Goal: Communication & Community: Answer question/provide support

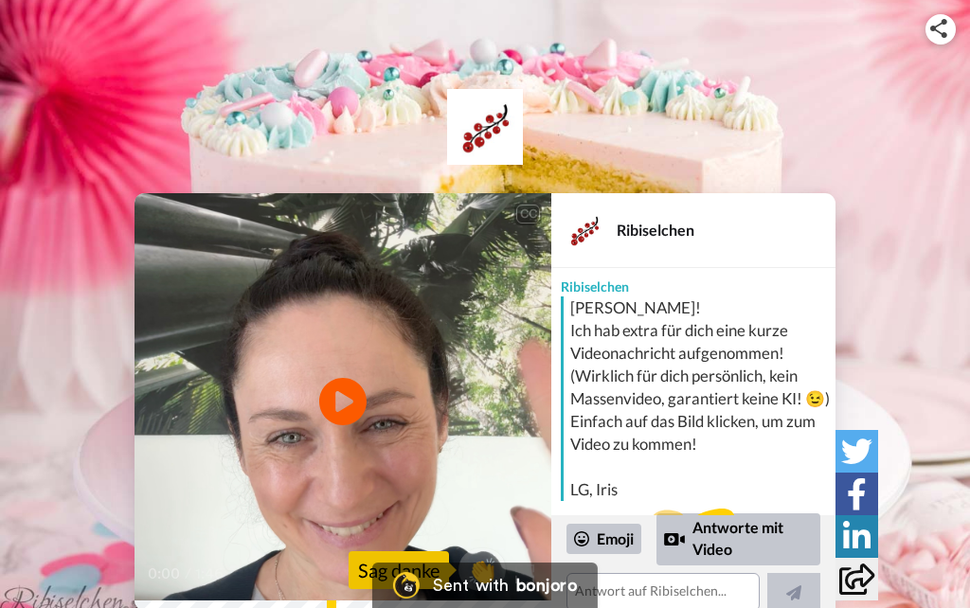
click at [330, 398] on icon at bounding box center [342, 401] width 47 height 47
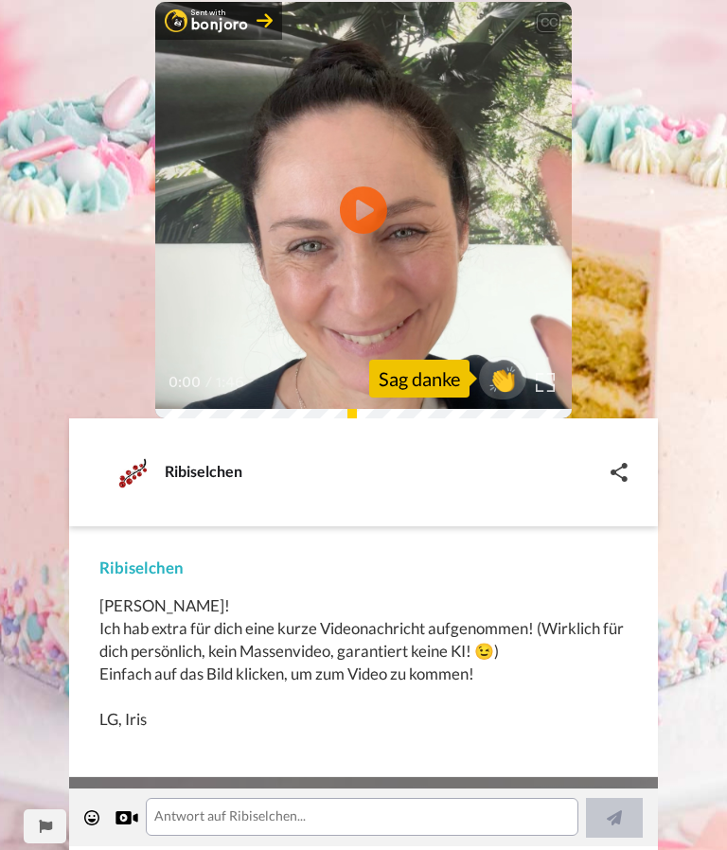
scroll to position [149, 0]
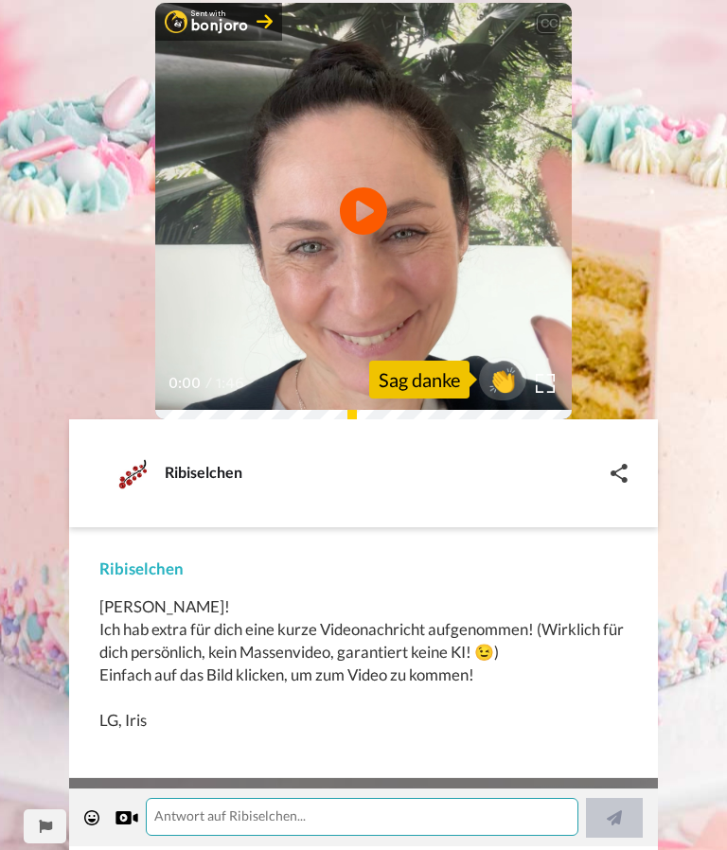
click at [342, 607] on textarea at bounding box center [362, 817] width 433 height 38
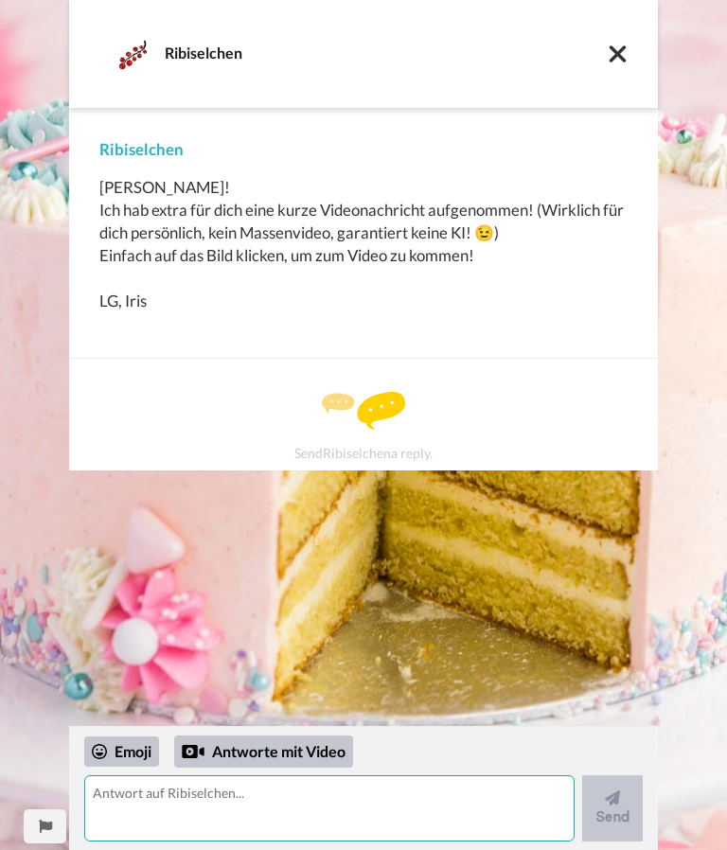
scroll to position [0, 0]
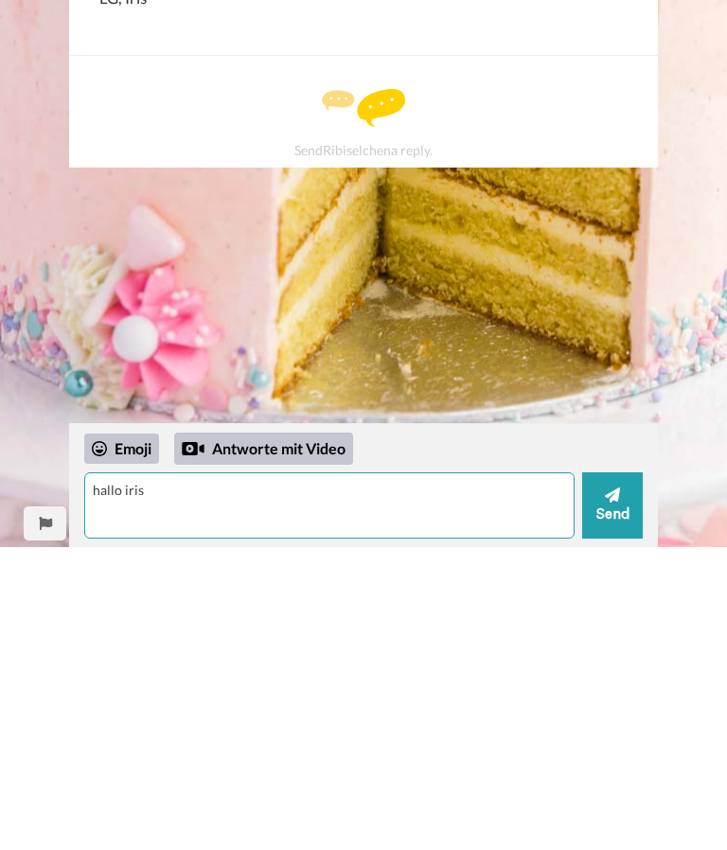
type textarea "hallo iris"
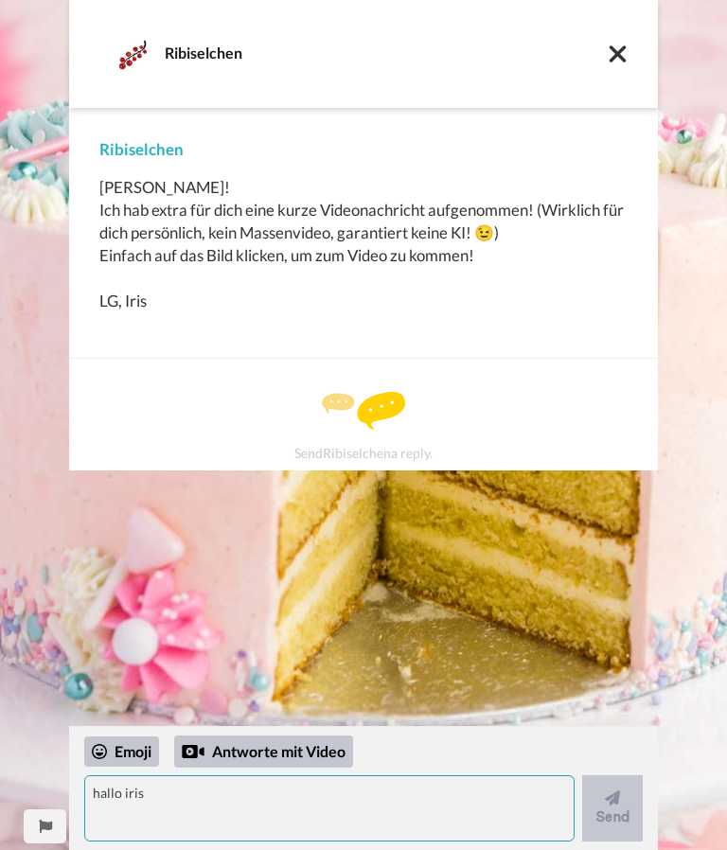
click at [209, 607] on textarea "hallo iris" at bounding box center [329, 808] width 490 height 66
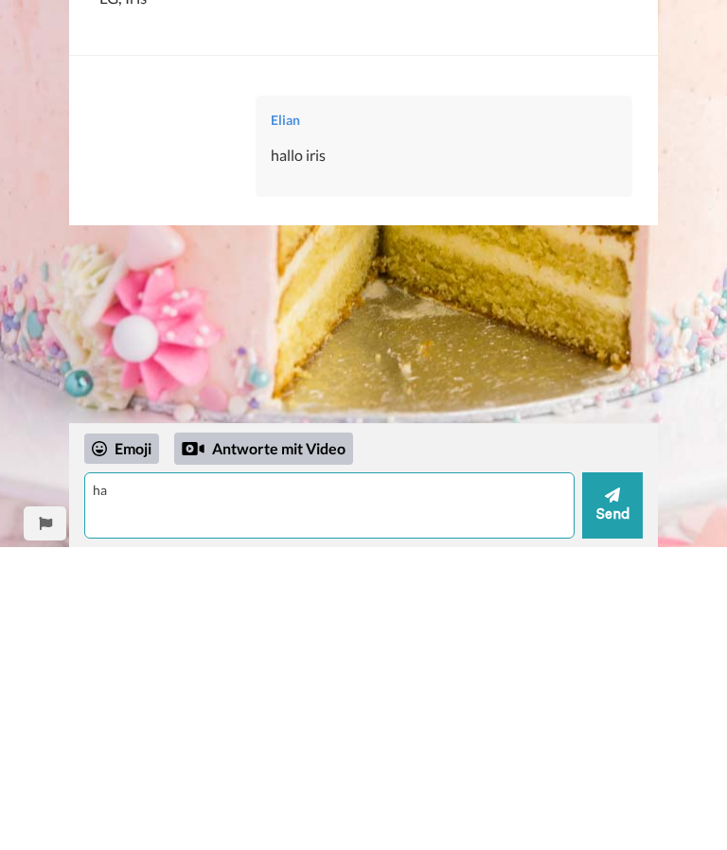
type textarea "h"
click at [324, 607] on textarea "uups, das gimg etwas schnell 🫢" at bounding box center [329, 808] width 490 height 66
click at [115, 607] on textarea "uups, das gimg etwas schnell 🫢" at bounding box center [329, 808] width 490 height 66
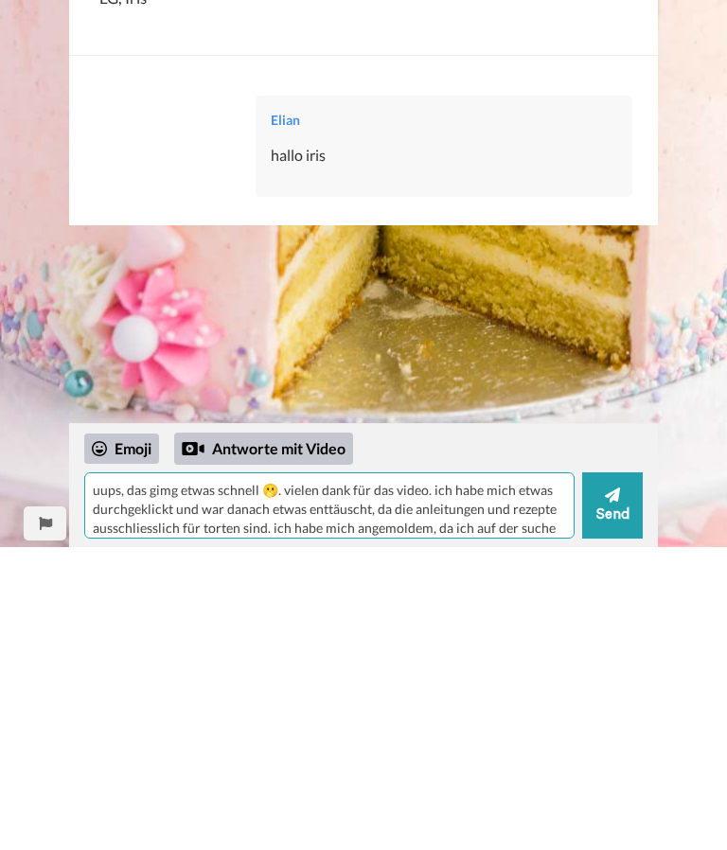
scroll to position [17, 0]
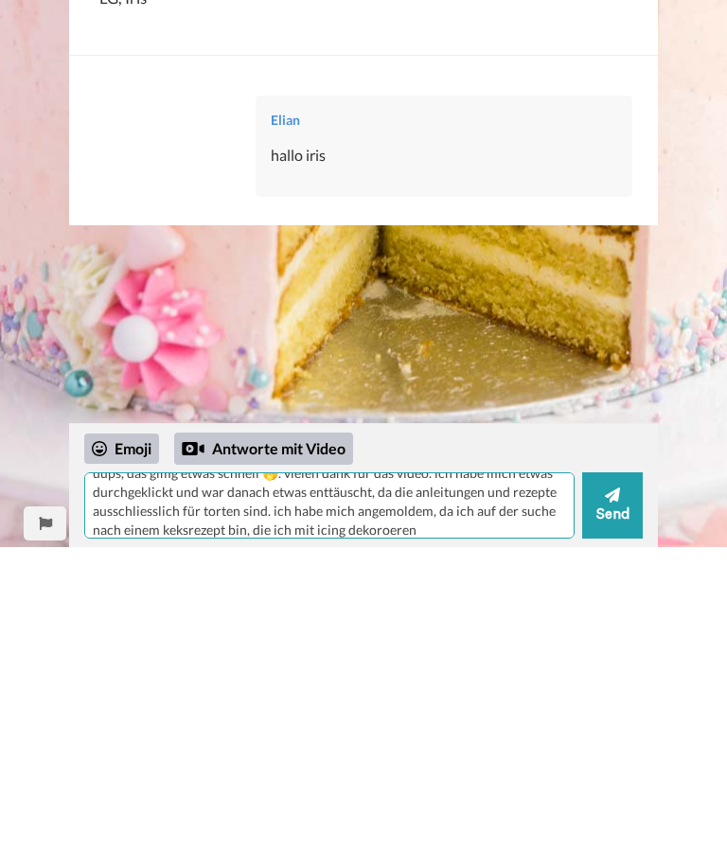
click at [381, 607] on textarea "uups, das gimg etwas schnell 🫢. vielen dank für das video. ich habe mich etwas …" at bounding box center [329, 808] width 490 height 66
type textarea "uups, das gimg etwas schnell 🫢. vielen dank für das video. ich habe mich etwas …"
click at [626, 607] on button "Send" at bounding box center [612, 808] width 61 height 66
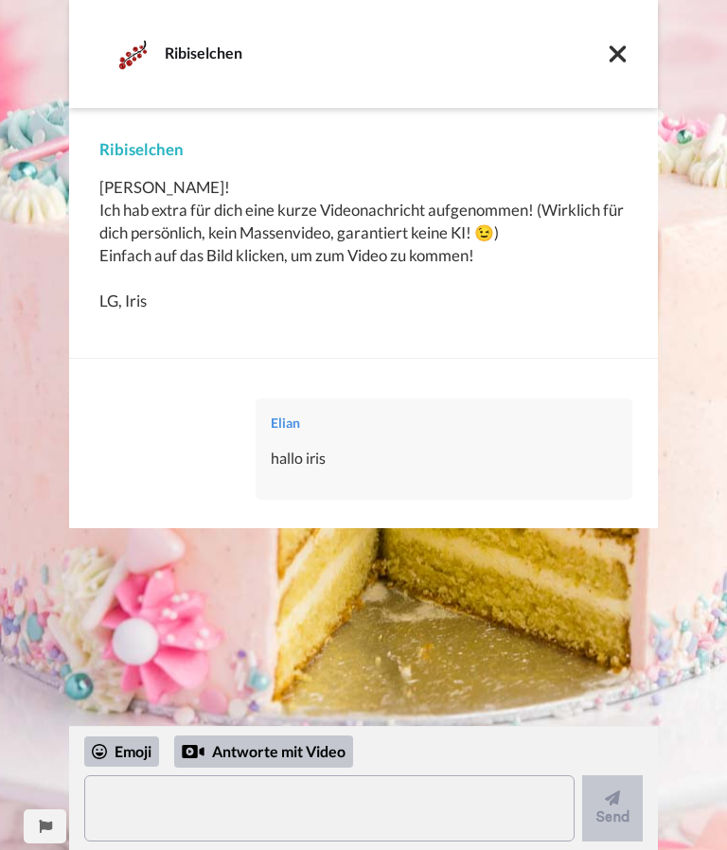
scroll to position [0, 0]
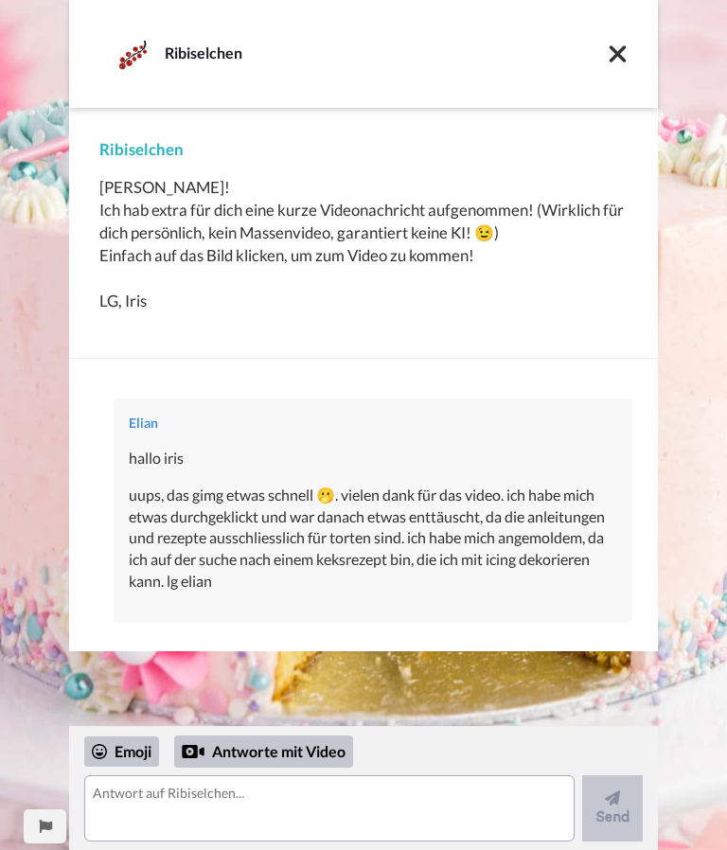
click at [615, 58] on icon at bounding box center [618, 53] width 17 height 17
